Goal: Find specific page/section: Find specific page/section

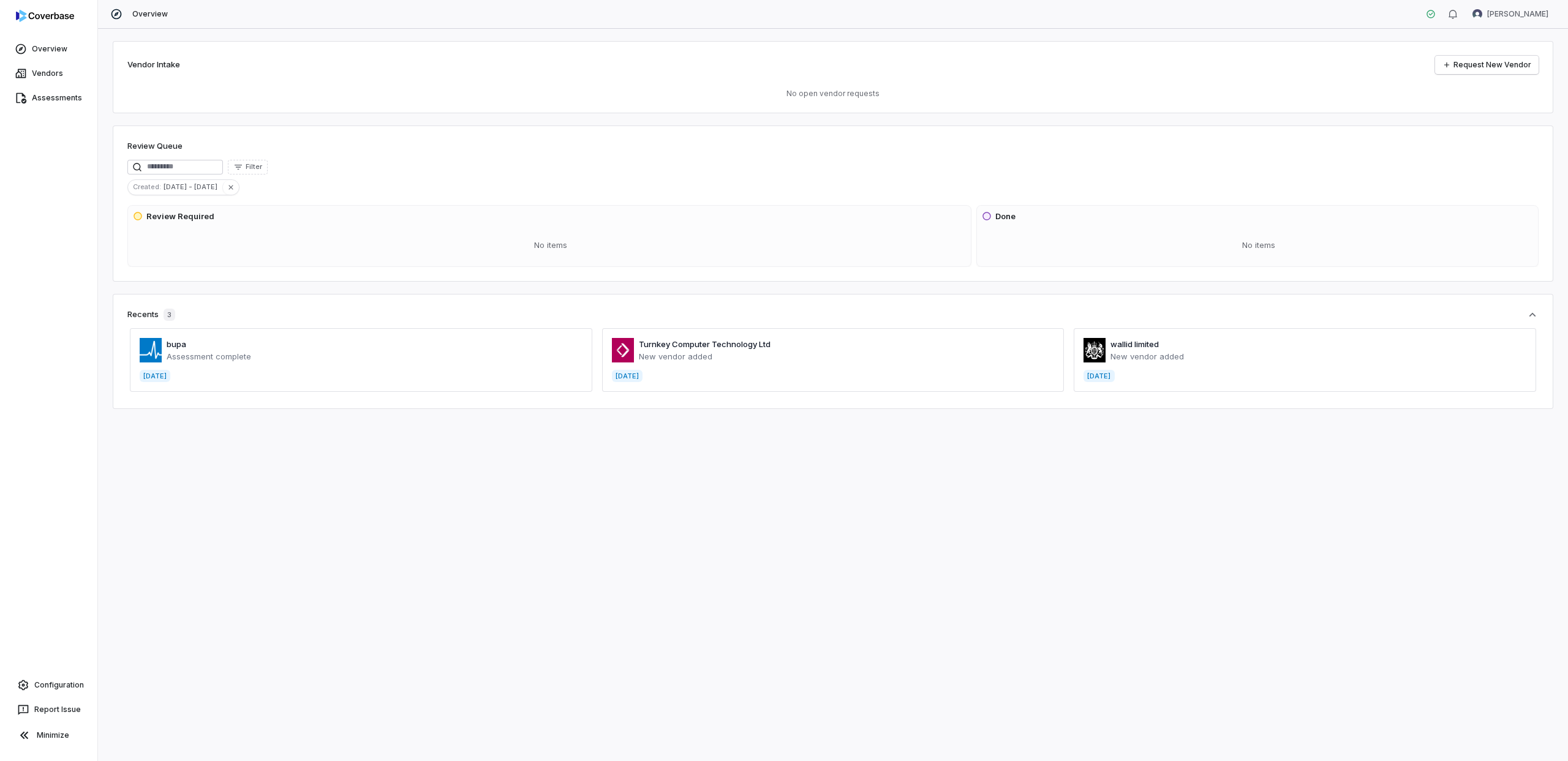
click at [324, 346] on span at bounding box center [361, 360] width 462 height 64
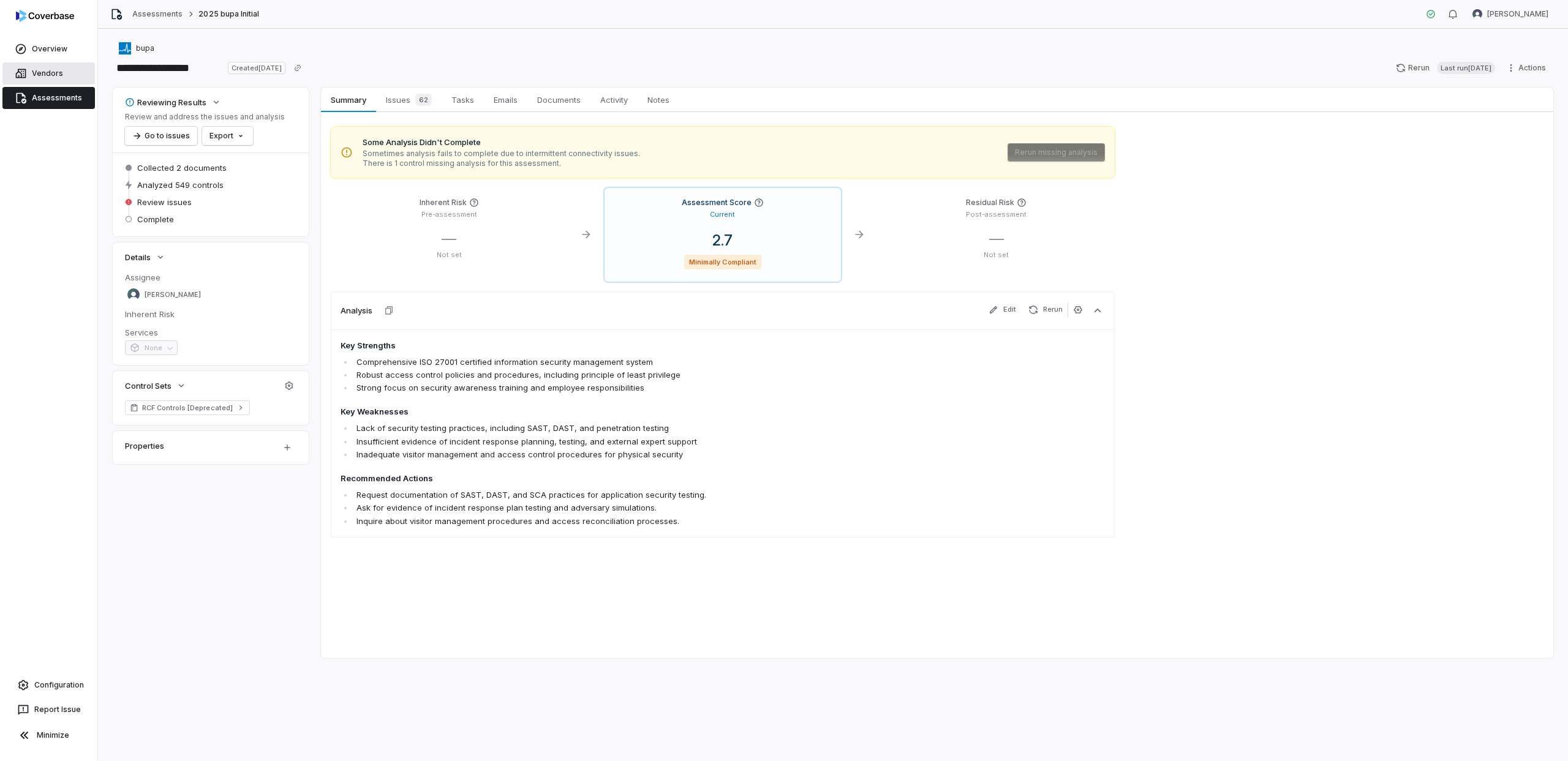
click at [49, 73] on link "Vendors" at bounding box center [48, 73] width 92 height 22
